Goal: Task Accomplishment & Management: Use online tool/utility

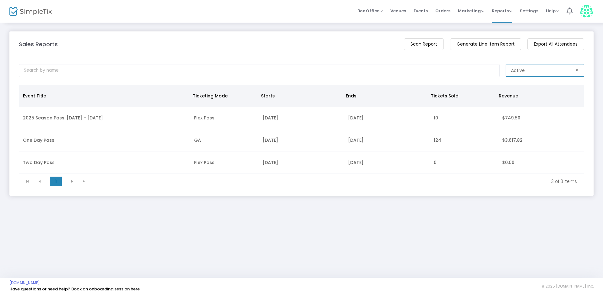
click at [531, 68] on span "Active" at bounding box center [540, 70] width 59 height 6
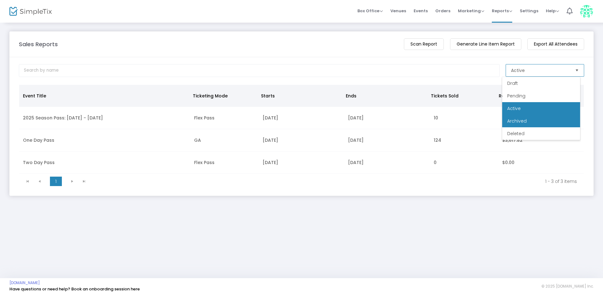
click at [517, 121] on span "Archived" at bounding box center [516, 121] width 19 height 6
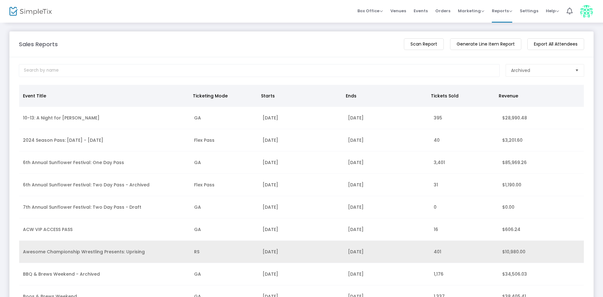
click at [133, 248] on td "Awesome Championship Wrestling Presents: Uprising" at bounding box center [104, 252] width 171 height 22
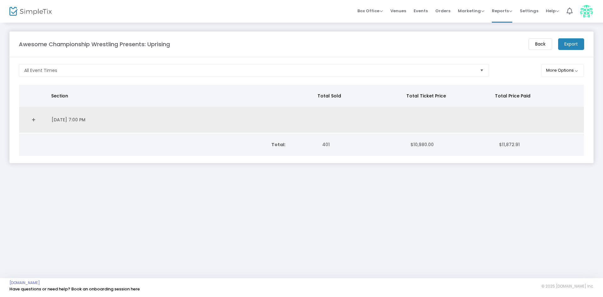
click at [33, 118] on link "Expand Details" at bounding box center [33, 120] width 21 height 10
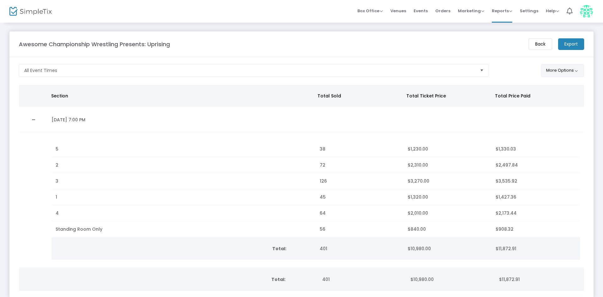
click at [575, 68] on button "More Options" at bounding box center [562, 70] width 43 height 13
click at [484, 84] on span "ON OFF" at bounding box center [478, 84] width 19 height 9
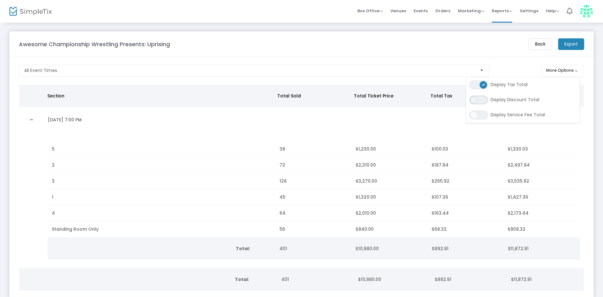
click at [483, 100] on span "ON OFF" at bounding box center [478, 99] width 19 height 9
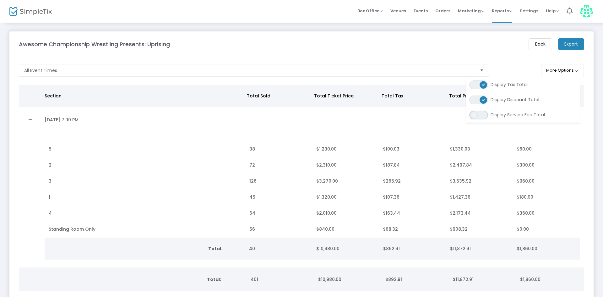
click at [484, 117] on span "ON OFF" at bounding box center [478, 115] width 19 height 9
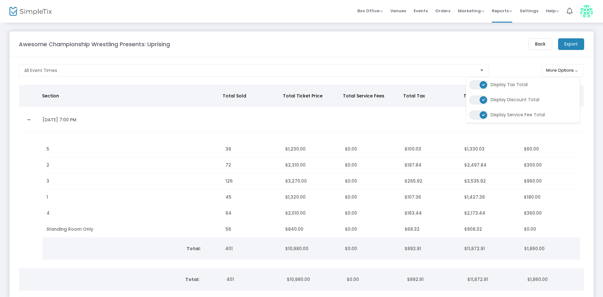
click at [369, 35] on m-panel-header "Awesome Championship Wrestling Presents: Uprising Back Export" at bounding box center [301, 44] width 584 height 26
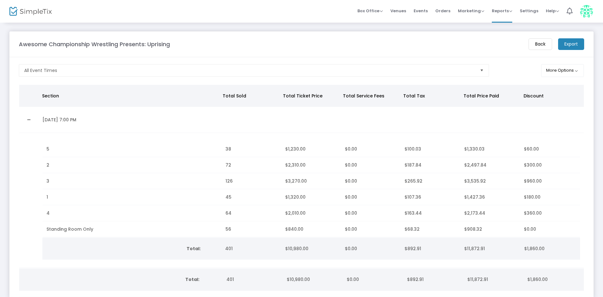
click at [567, 46] on m-button "Export" at bounding box center [571, 44] width 26 height 12
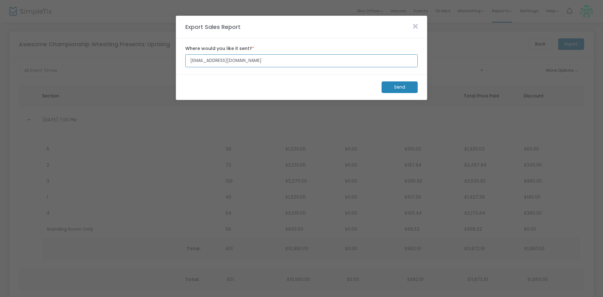
drag, startPoint x: 234, startPoint y: 60, endPoint x: 150, endPoint y: 70, distance: 84.8
drag, startPoint x: 182, startPoint y: 67, endPoint x: 152, endPoint y: 66, distance: 30.5
type input "jcunningham@bartonorchards.com"
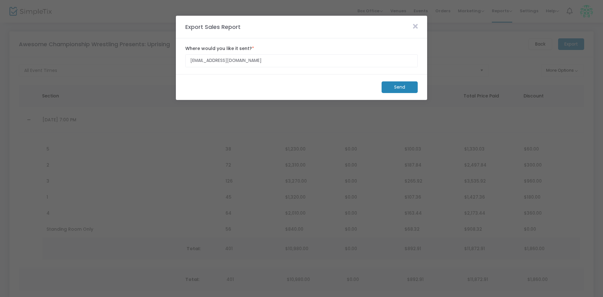
click at [396, 88] on m-button "Send" at bounding box center [400, 87] width 36 height 12
